Goal: Use online tool/utility: Utilize a website feature to perform a specific function

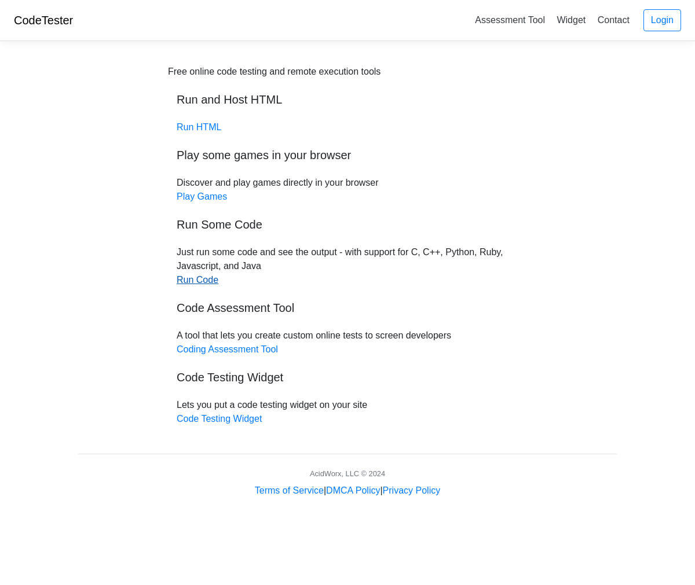
click at [202, 281] on link "Run Code" at bounding box center [198, 280] width 42 height 10
click at [191, 127] on link "Run HTML" at bounding box center [199, 127] width 45 height 10
click at [250, 350] on link "Coding Assessment Tool" at bounding box center [227, 350] width 101 height 10
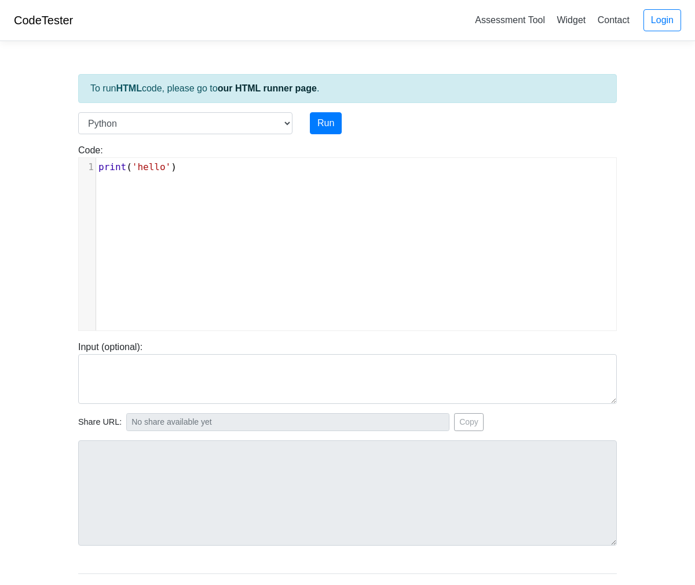
scroll to position [5, 0]
click at [212, 188] on div "xxxxxxxxxx 1 print ( 'hello' )" at bounding box center [356, 253] width 555 height 190
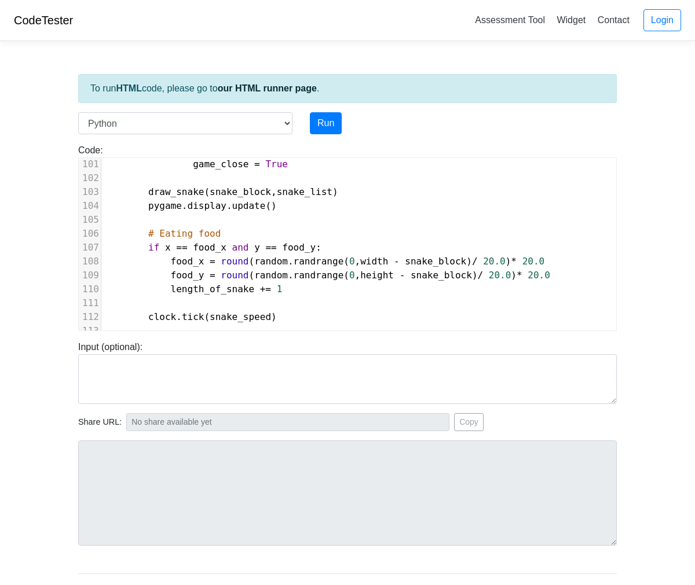
scroll to position [1367, 0]
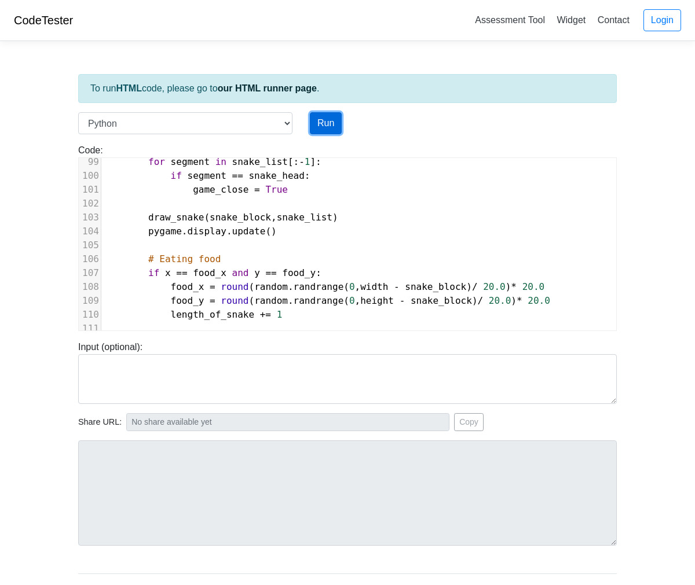
click at [320, 121] on button "Run" at bounding box center [326, 123] width 32 height 22
type input "https://codetester.io/runner?s=akla19ealM"
type textarea "Submission status: Runtime Error (NZEC) Stderr: Traceback (most recent call las…"
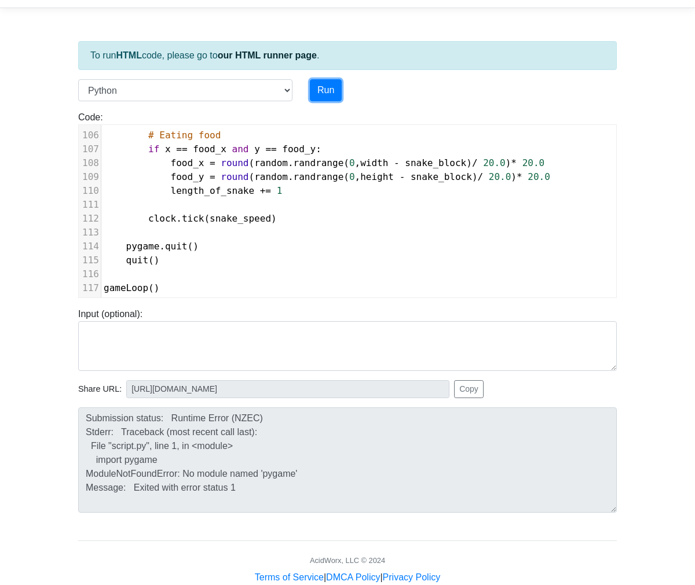
scroll to position [14, 0]
click at [474, 392] on button "Copy" at bounding box center [469, 389] width 30 height 18
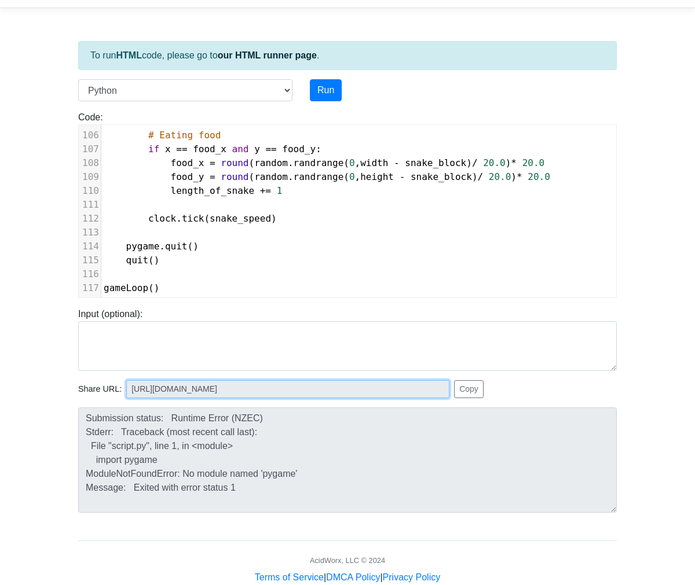
scroll to position [0, 0]
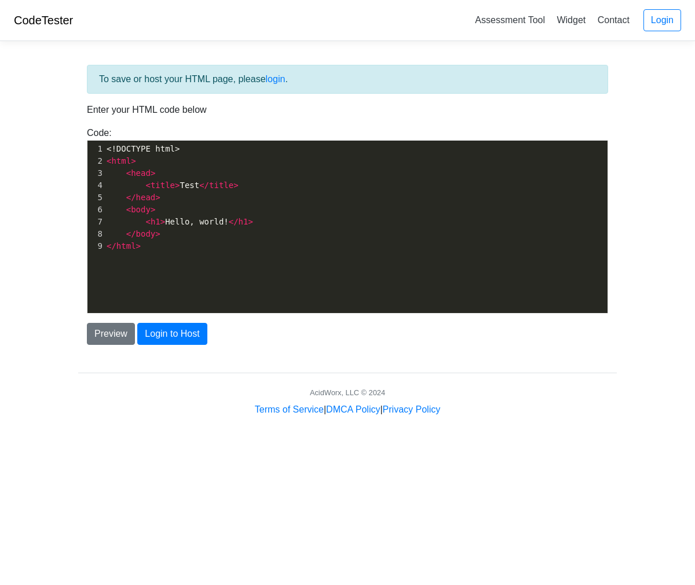
scroll to position [4, 0]
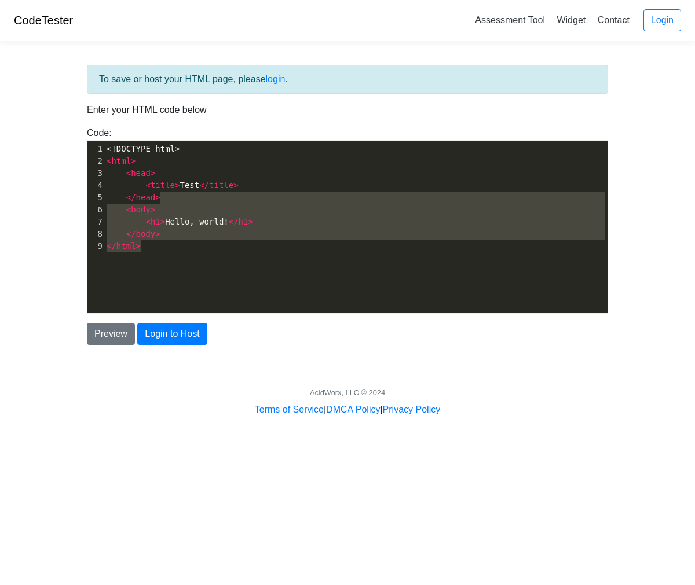
type textarea "<!DOCTYPE html> <html> <head> <title>Test</title> </head> <body> <h1>Hello, wor…"
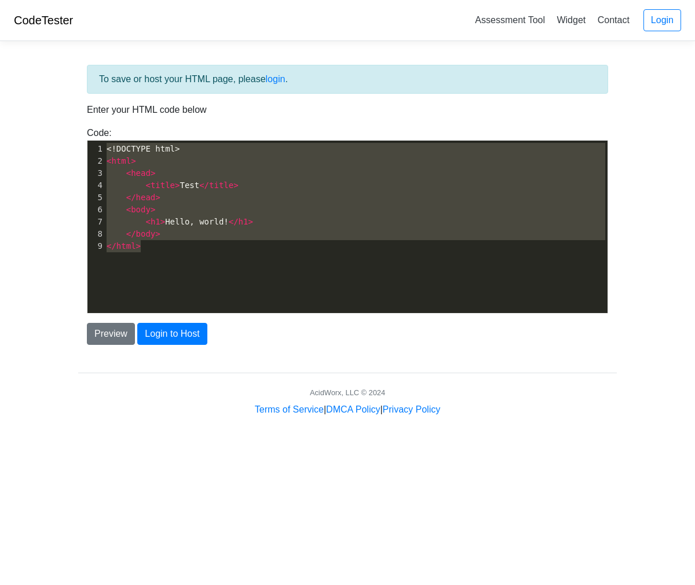
drag, startPoint x: 257, startPoint y: 272, endPoint x: 170, endPoint y: 112, distance: 181.4
click at [145, 117] on div "To save or host your HTML page, please login . Enter your HTML code below Code:…" at bounding box center [347, 205] width 539 height 280
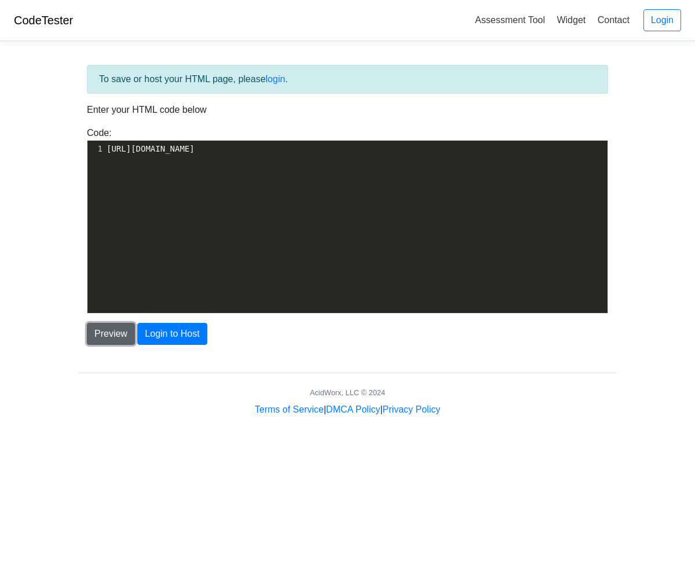
click at [122, 336] on button "Preview" at bounding box center [111, 334] width 48 height 22
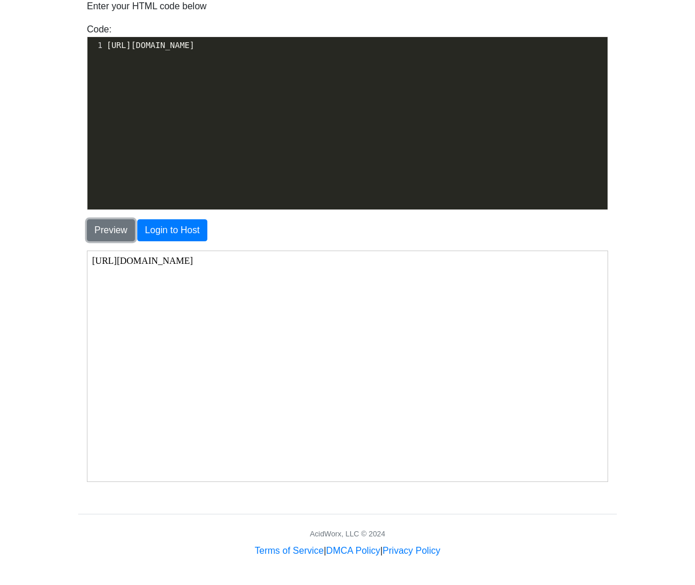
scroll to position [0, 0]
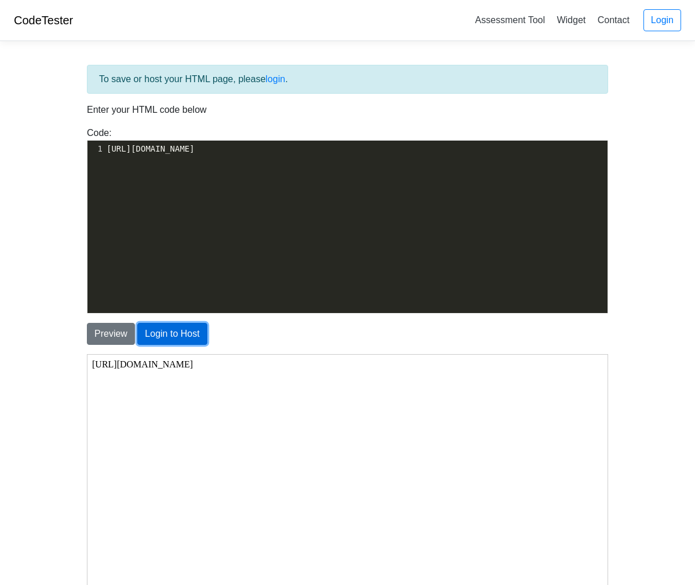
click at [185, 333] on button "Login to Host" at bounding box center [171, 334] width 69 height 22
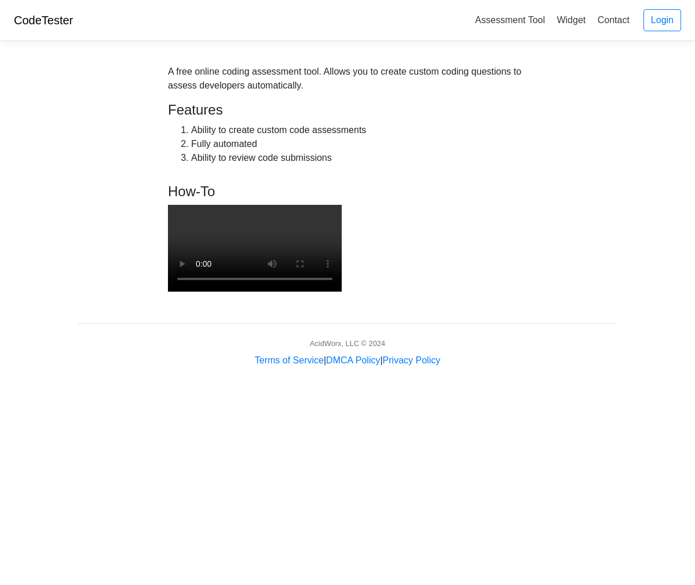
scroll to position [3, 0]
click at [518, 14] on link "Assessment Tool" at bounding box center [509, 19] width 79 height 19
